Goal: Task Accomplishment & Management: Complete application form

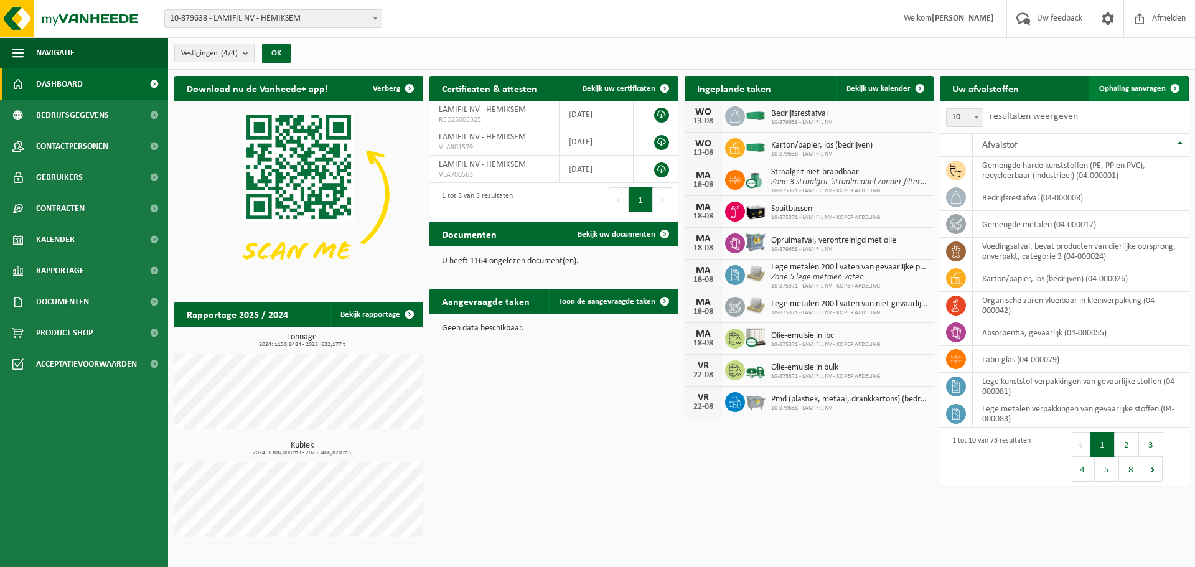
click at [1151, 90] on span "Ophaling aanvragen" at bounding box center [1132, 89] width 67 height 8
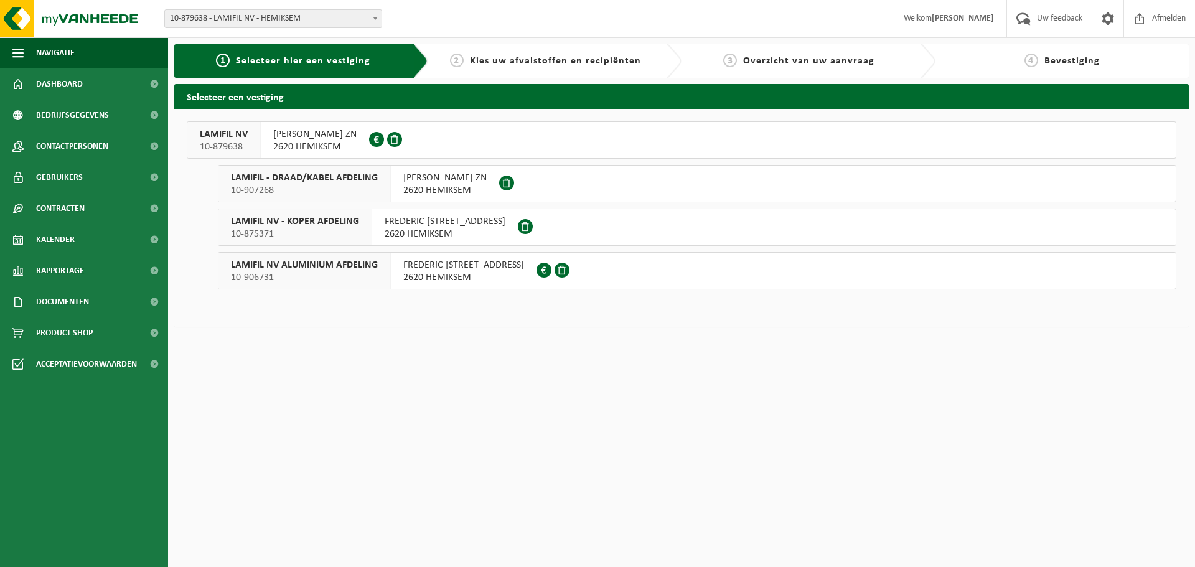
click at [208, 129] on span "LAMIFIL NV" at bounding box center [224, 134] width 48 height 12
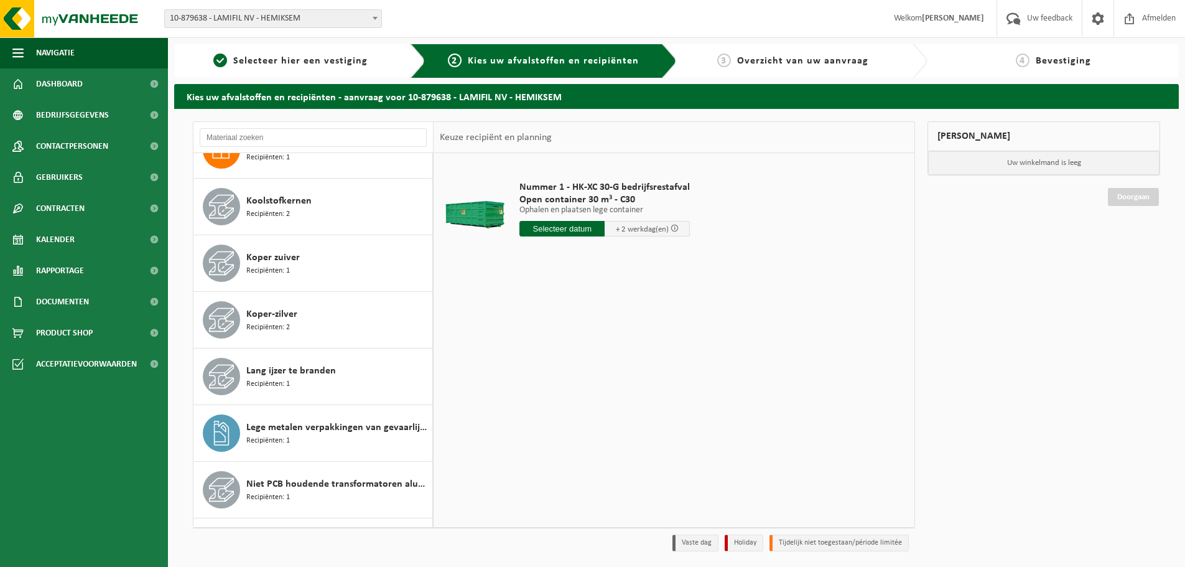
scroll to position [498, 0]
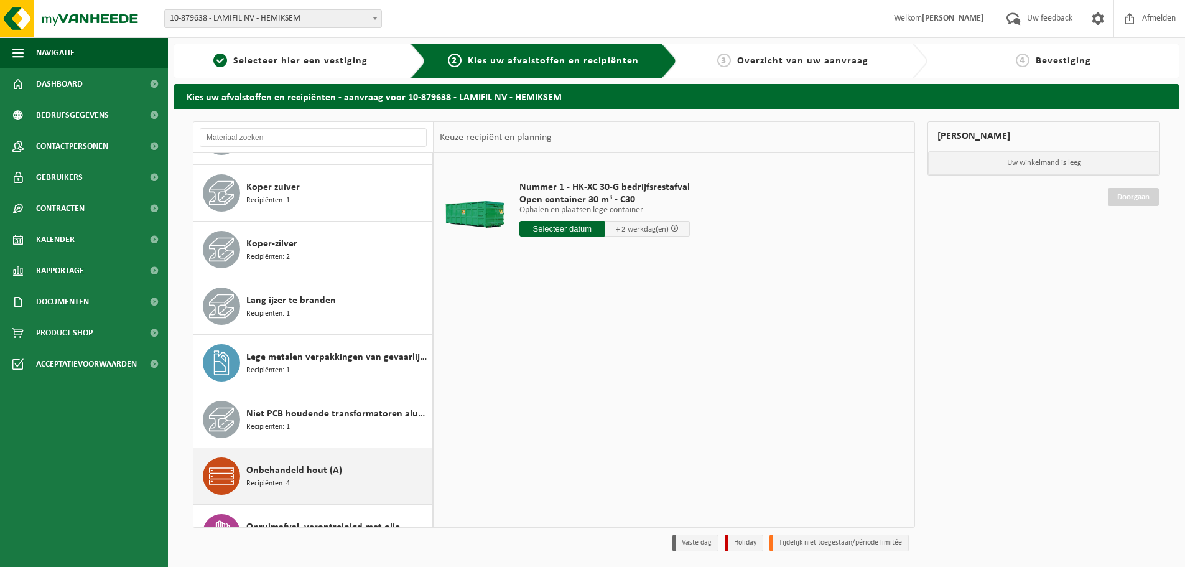
click at [298, 469] on span "Onbehandeld hout (A)" at bounding box center [294, 470] width 96 height 15
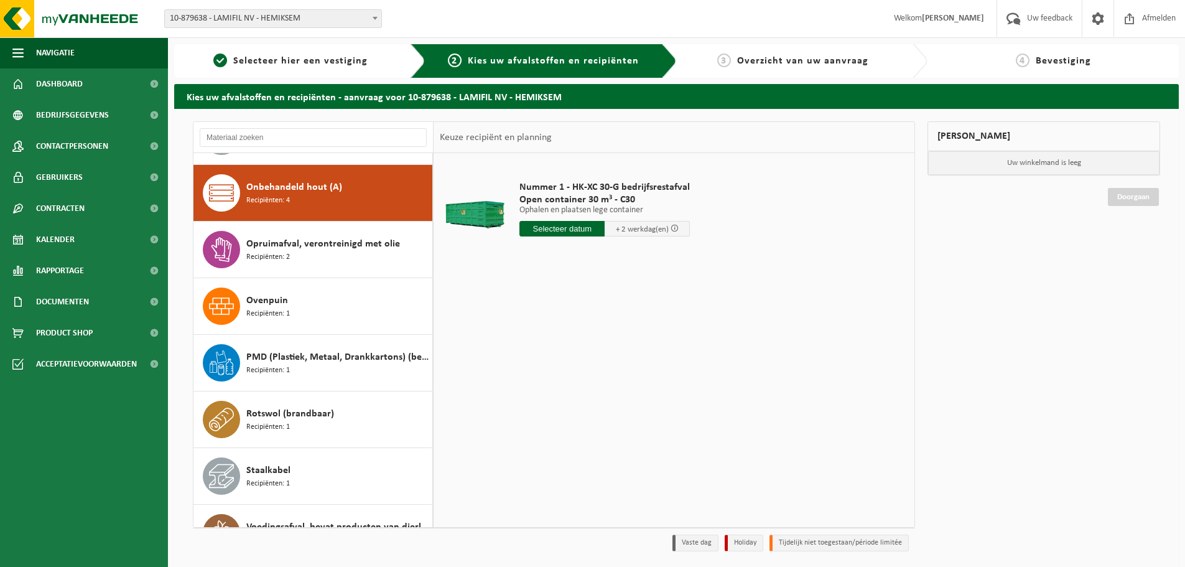
scroll to position [793, 0]
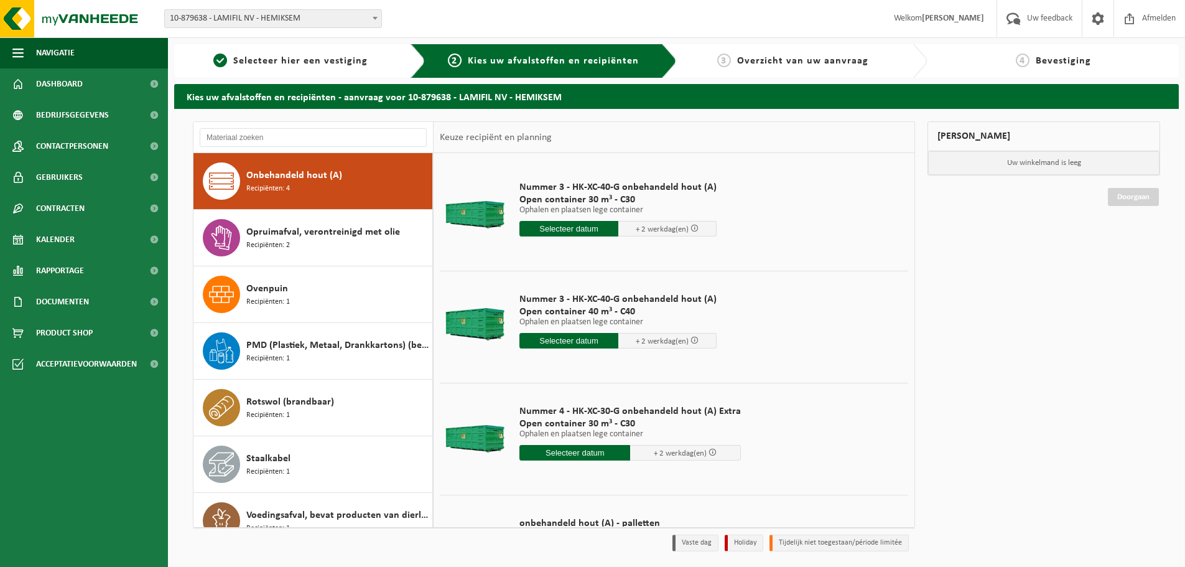
click at [582, 230] on input "text" at bounding box center [569, 229] width 99 height 16
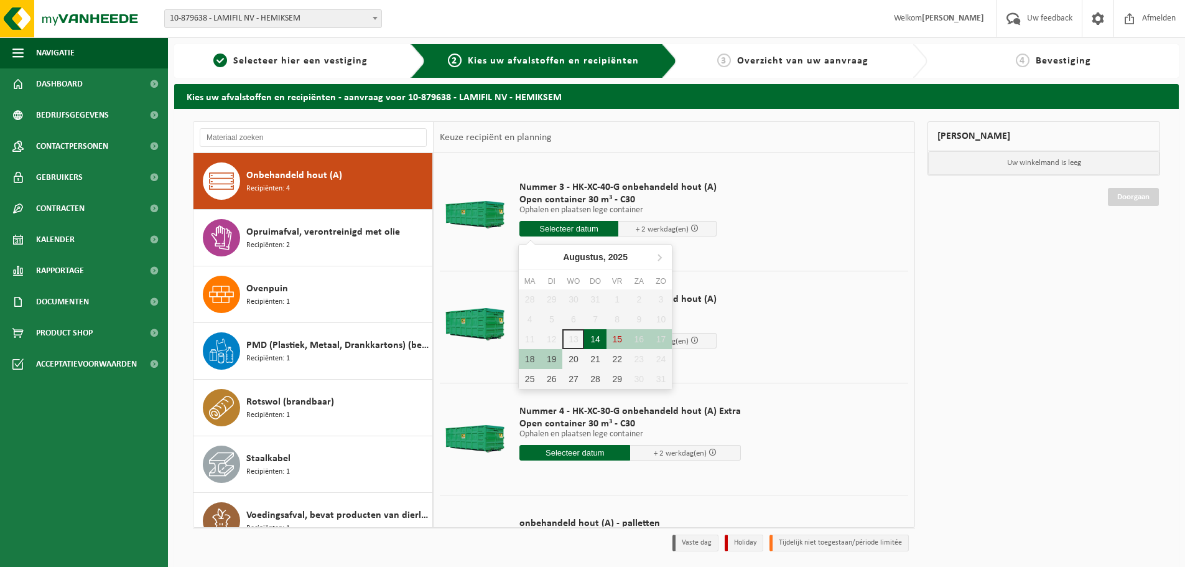
click at [597, 334] on div "14" at bounding box center [595, 339] width 22 height 20
type input "Van 2025-08-14"
type input "2025-08-14"
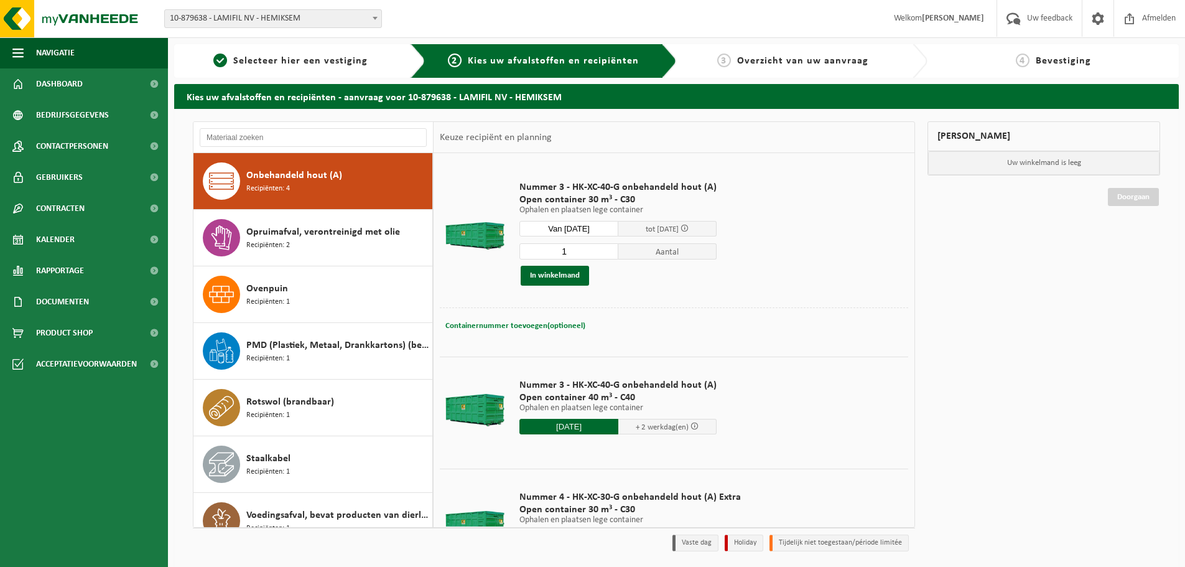
click at [508, 327] on span "Containernummer toevoegen(optioneel)" at bounding box center [516, 326] width 140 height 8
type input "C30-270"
click at [550, 276] on button "In winkelmand" at bounding box center [555, 276] width 68 height 20
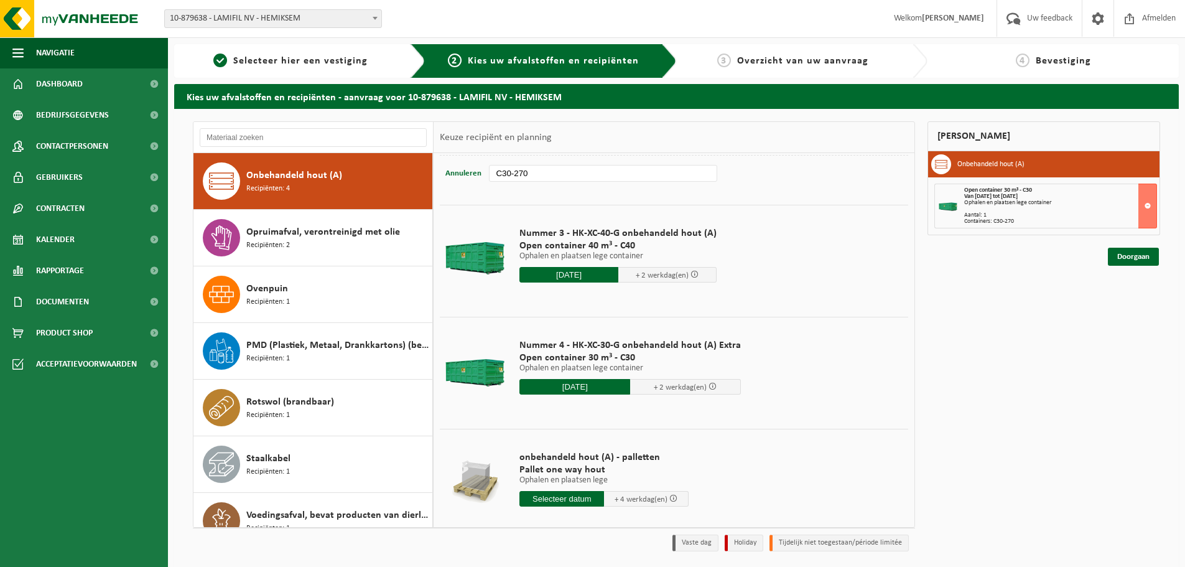
scroll to position [172, 0]
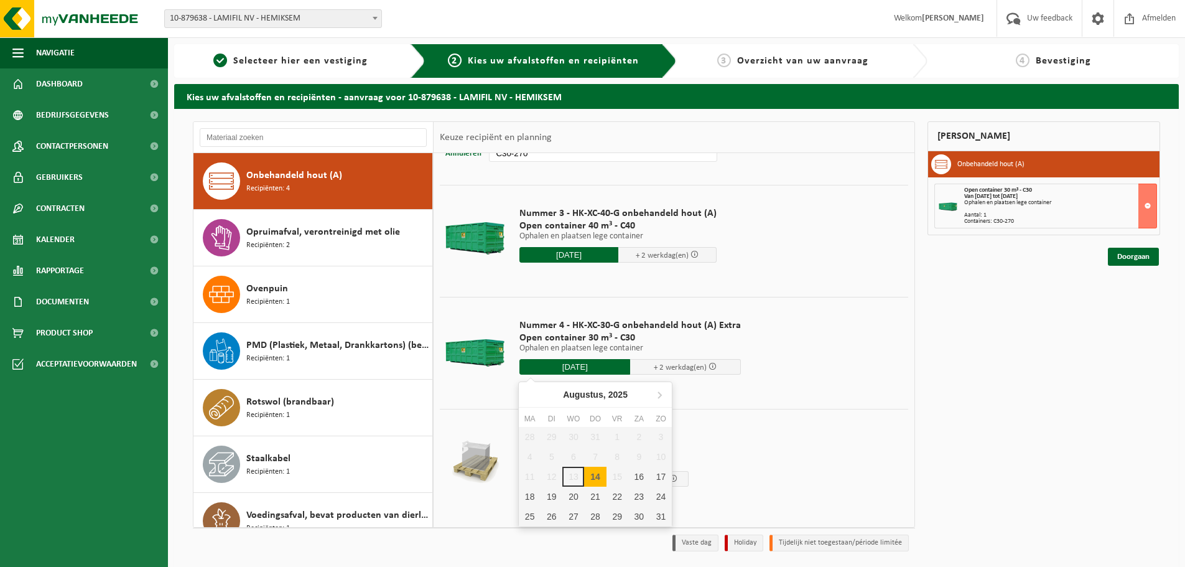
click at [569, 363] on input "2025-08-14" at bounding box center [575, 367] width 111 height 16
click at [598, 479] on div "14" at bounding box center [595, 477] width 22 height 20
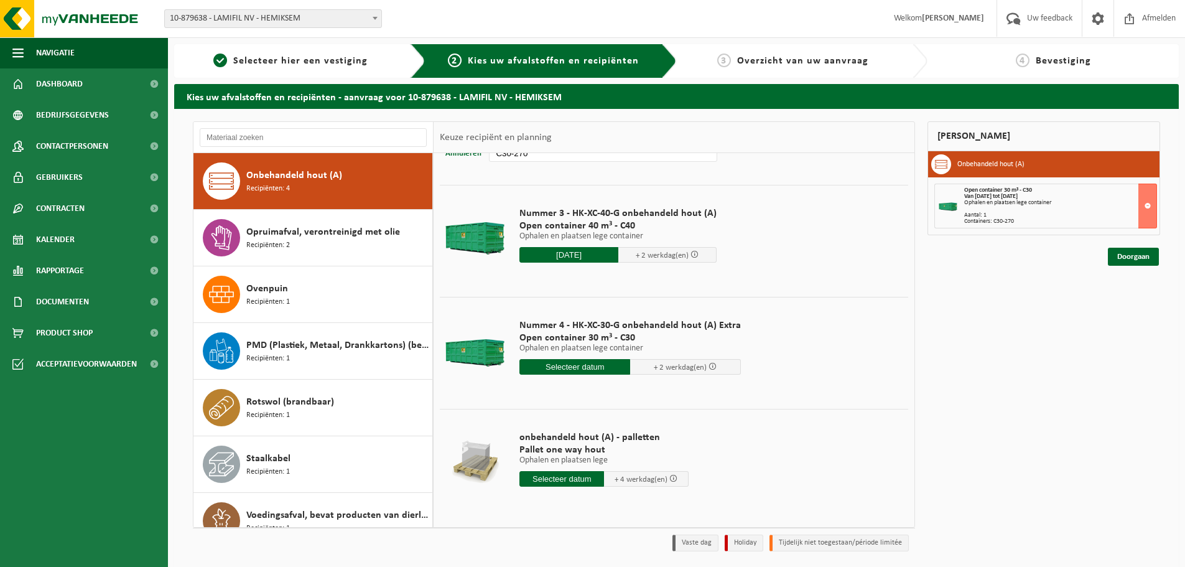
click at [741, 415] on td "onbehandeld hout (A) - palletten Pallet one way hout Ophalen en plaatsen lege O…" at bounding box center [709, 462] width 398 height 106
click at [595, 375] on div "Nummer 4 - HK-XC-30-G onbehandeld hout (A) Extra Open container 30 m³ - C30 Oph…" at bounding box center [630, 350] width 234 height 86
click at [606, 365] on input "text" at bounding box center [575, 367] width 111 height 16
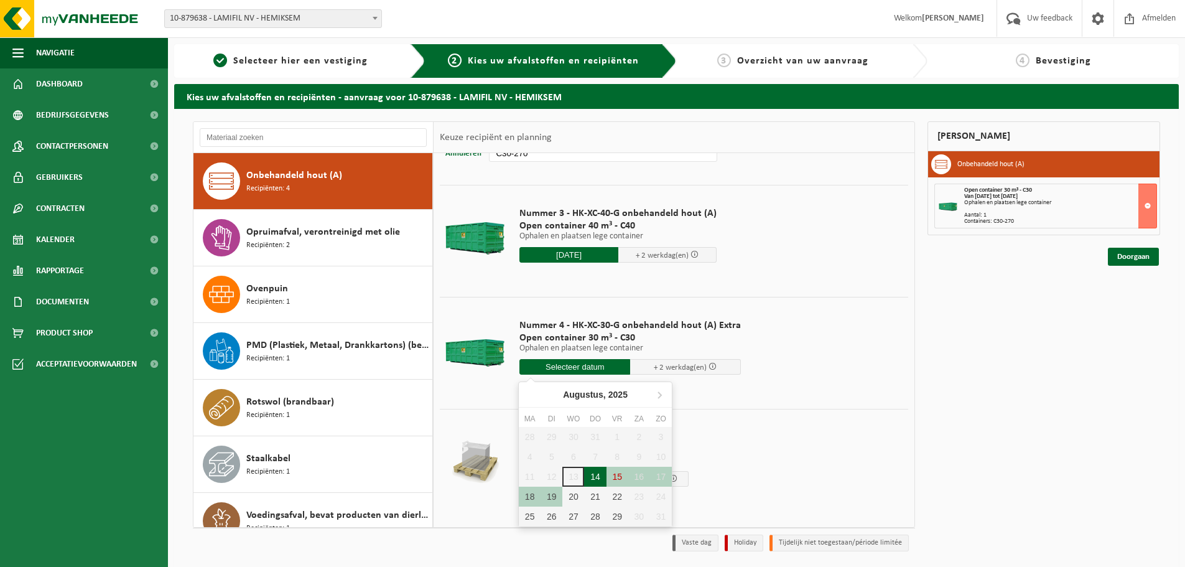
click at [599, 485] on div "14" at bounding box center [595, 477] width 22 height 20
type input "Van 2025-08-14"
type input "2025-08-14"
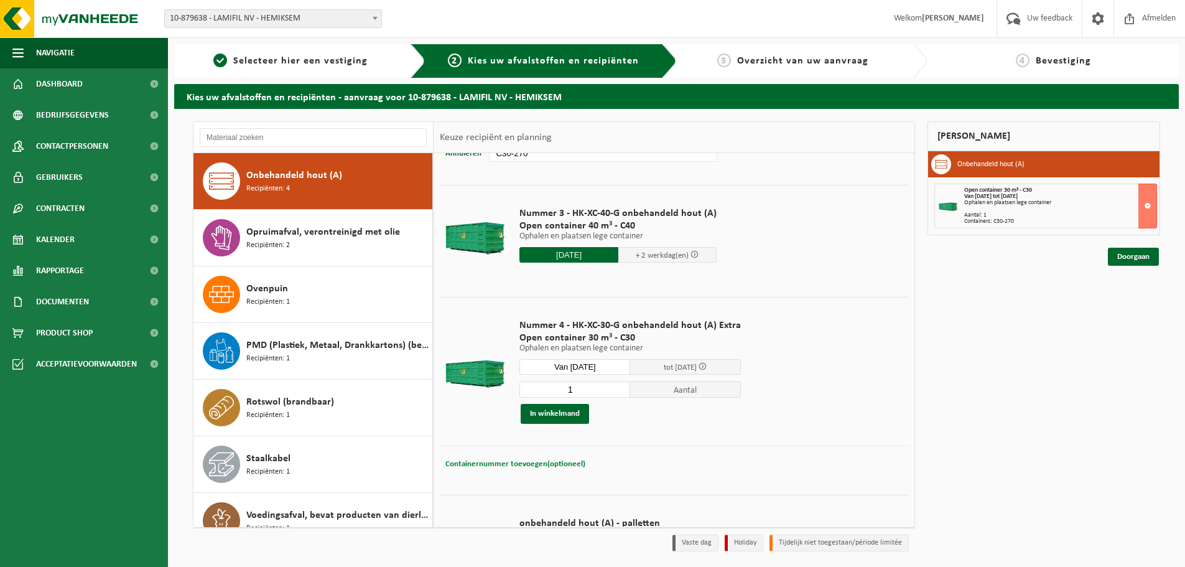
click at [468, 467] on span "Containernummer toevoegen(optioneel)" at bounding box center [516, 464] width 140 height 8
type input "C30-430"
click at [541, 413] on button "In winkelmand" at bounding box center [555, 414] width 68 height 20
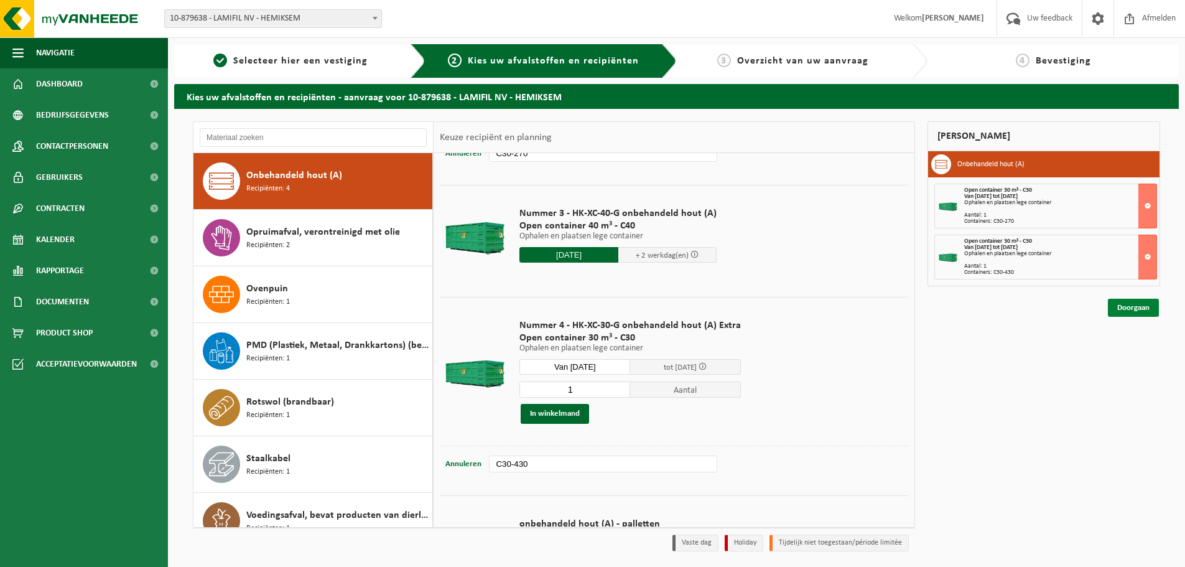
click at [1138, 304] on link "Doorgaan" at bounding box center [1133, 308] width 51 height 18
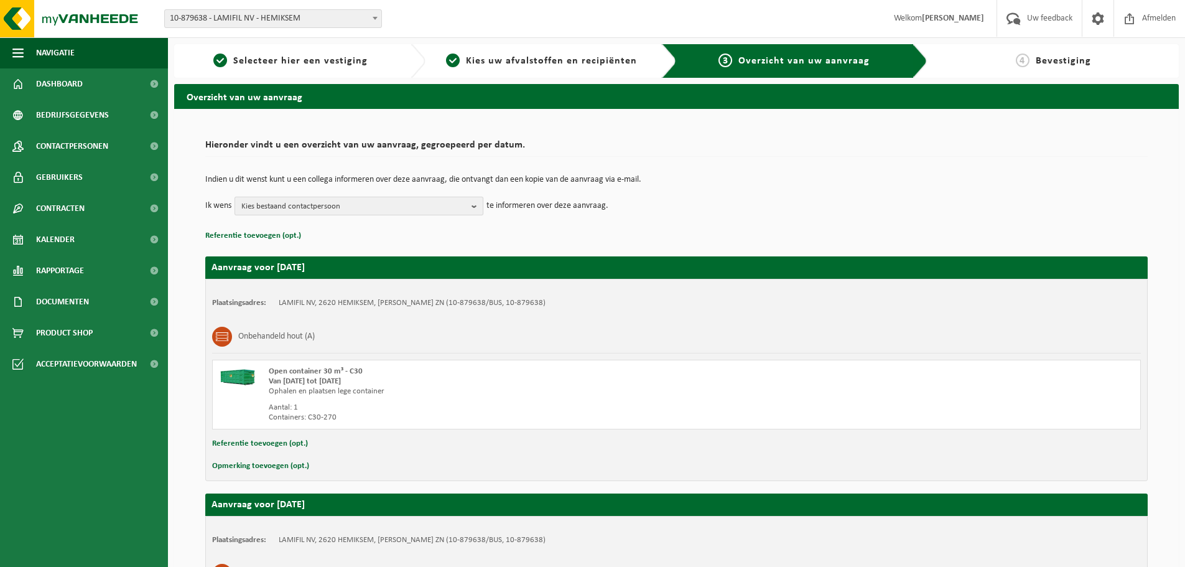
click at [473, 207] on b "button" at bounding box center [477, 205] width 11 height 17
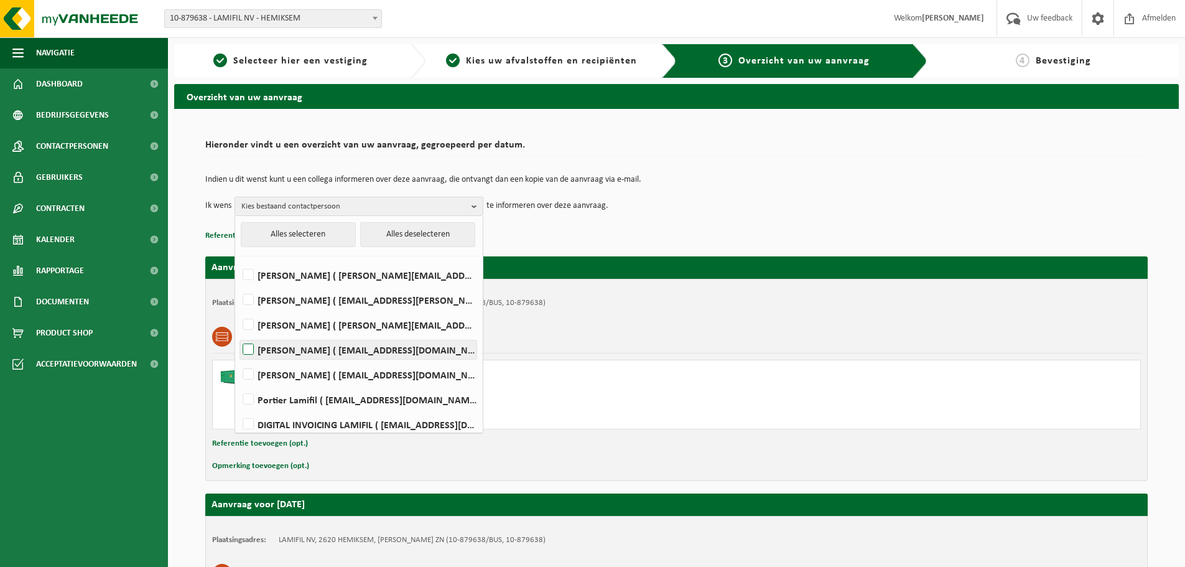
drag, startPoint x: 291, startPoint y: 348, endPoint x: 279, endPoint y: 360, distance: 17.2
click at [291, 348] on label "Laurens De Vos ( laurens.devos@lamifil.be )" at bounding box center [358, 349] width 236 height 19
click at [238, 334] on input "Laurens De Vos ( laurens.devos@lamifil.be )" at bounding box center [238, 334] width 1 height 1
checkbox input "true"
drag, startPoint x: 281, startPoint y: 378, endPoint x: 347, endPoint y: 426, distance: 81.0
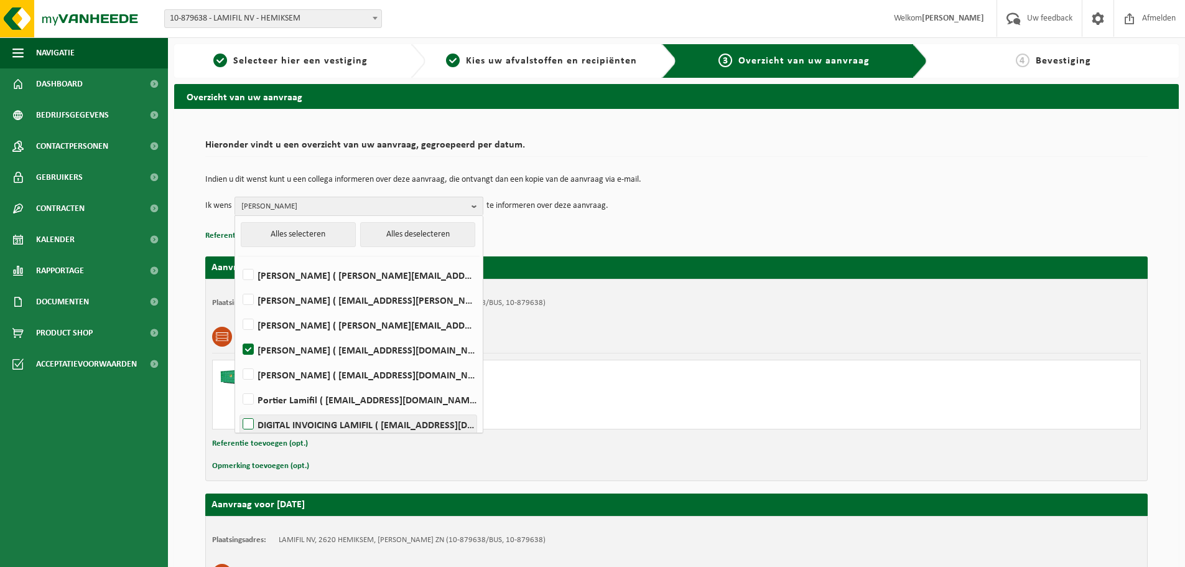
click at [281, 380] on label "Marc De Wijn ( marc.de.wijn@lamifil.be )" at bounding box center [358, 374] width 236 height 19
click at [238, 359] on input "Marc De Wijn ( marc.de.wijn@lamifil.be )" at bounding box center [238, 358] width 1 height 1
checkbox input "true"
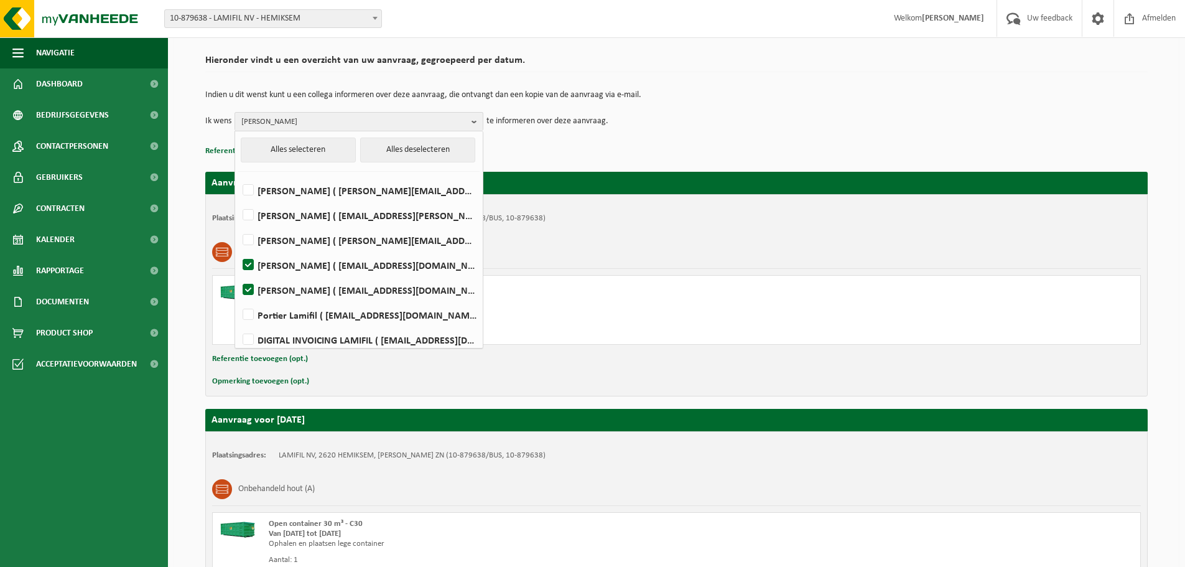
scroll to position [214, 0]
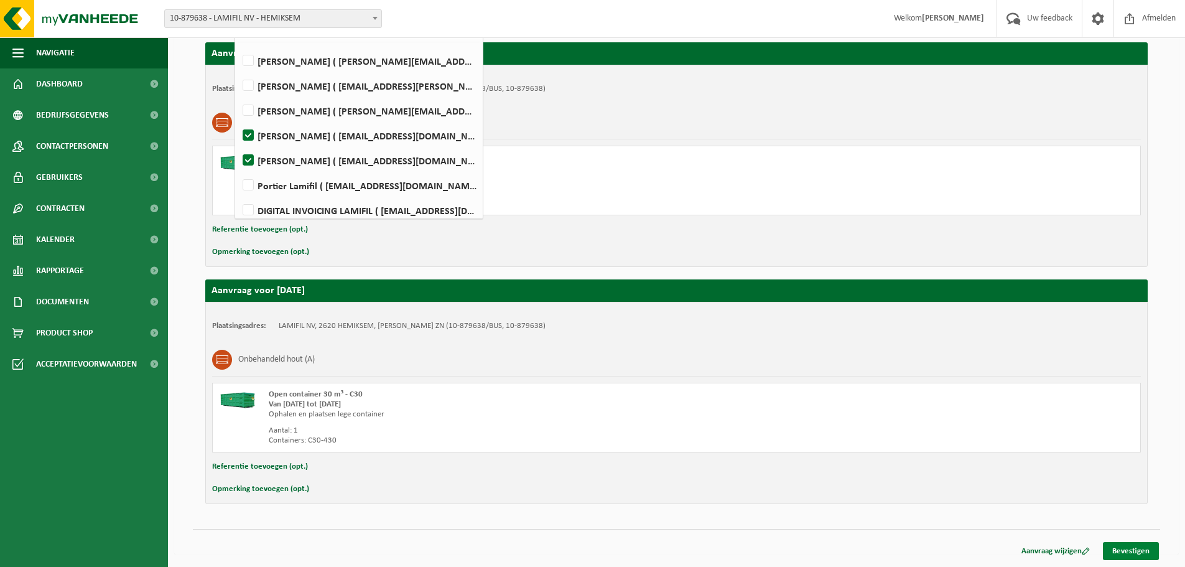
drag, startPoint x: 1136, startPoint y: 554, endPoint x: 1129, endPoint y: 558, distance: 7.6
click at [1136, 554] on link "Bevestigen" at bounding box center [1131, 551] width 56 height 18
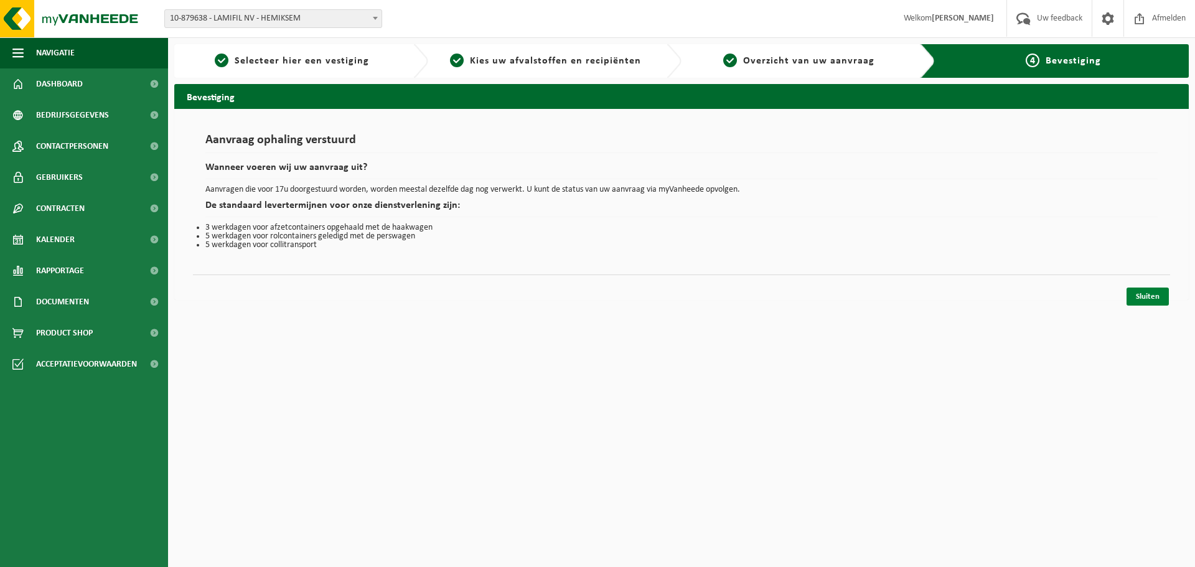
click at [1139, 295] on link "Sluiten" at bounding box center [1147, 296] width 42 height 18
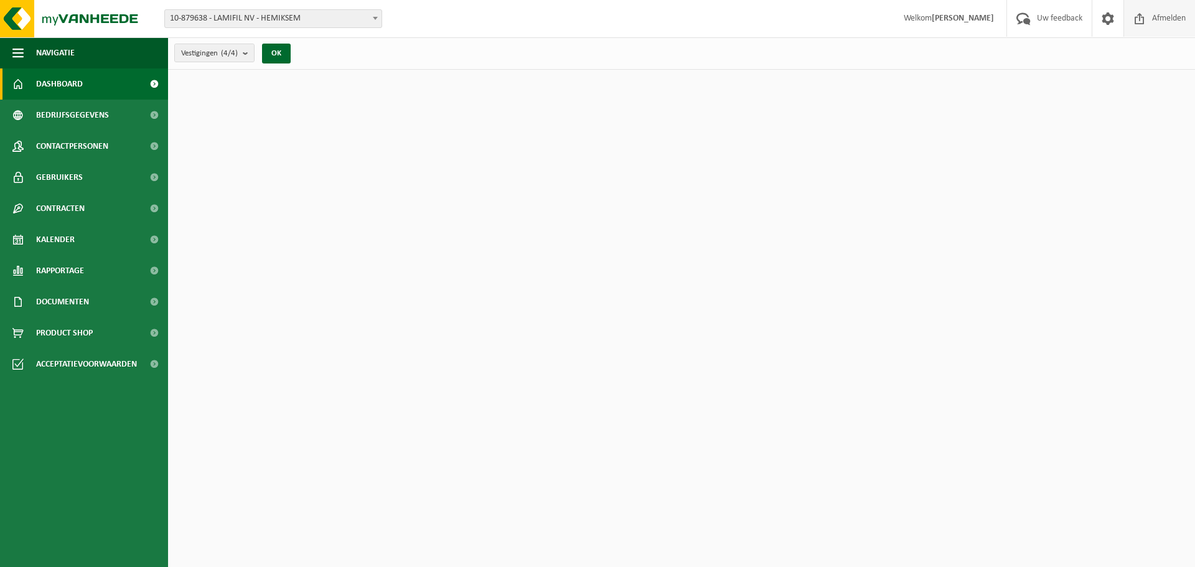
click at [1171, 16] on span "Afmelden" at bounding box center [1169, 18] width 40 height 37
